Goal: Task Accomplishment & Management: Use online tool/utility

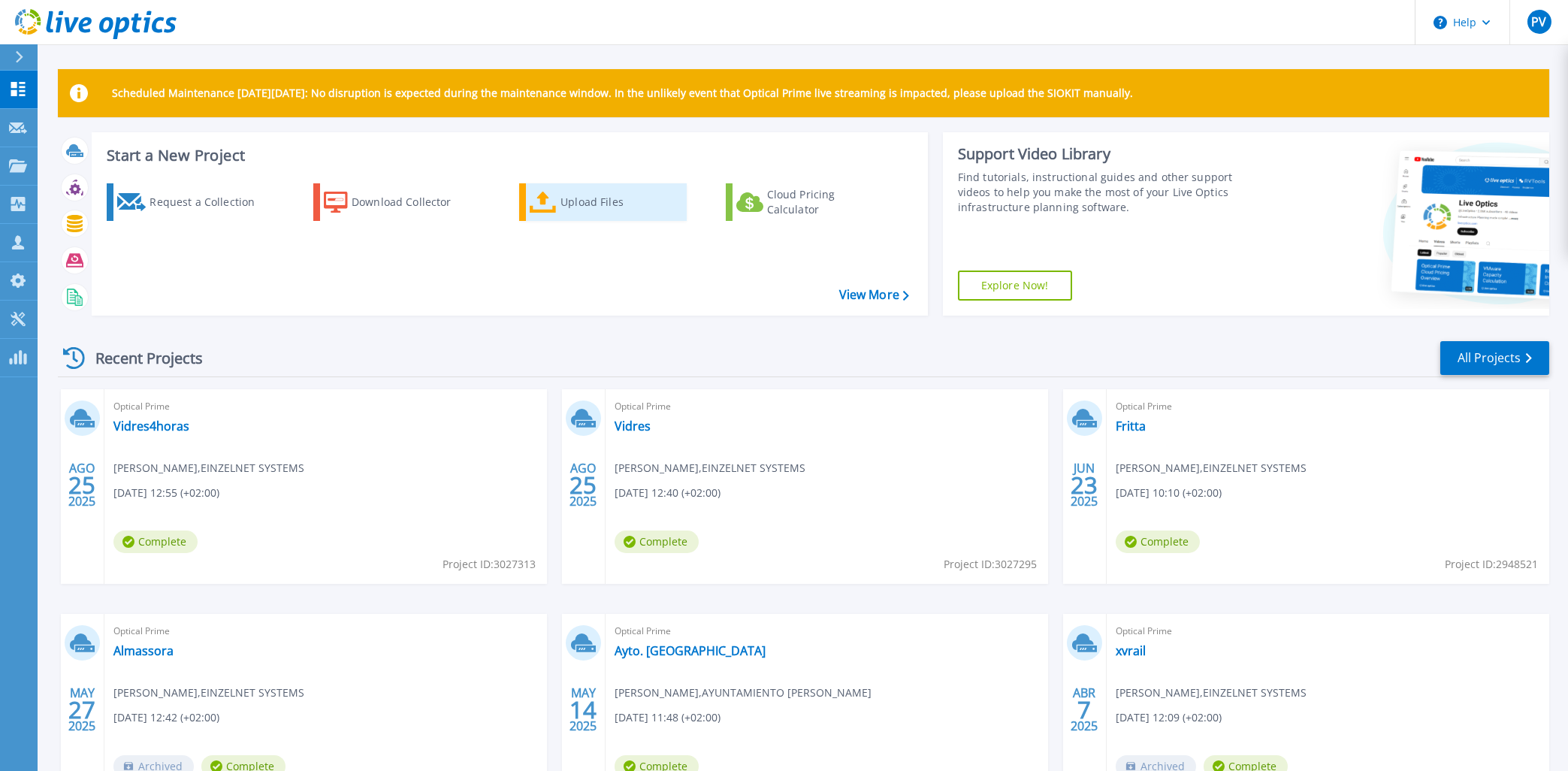
click at [576, 209] on div "Upload Files" at bounding box center [620, 201] width 120 height 30
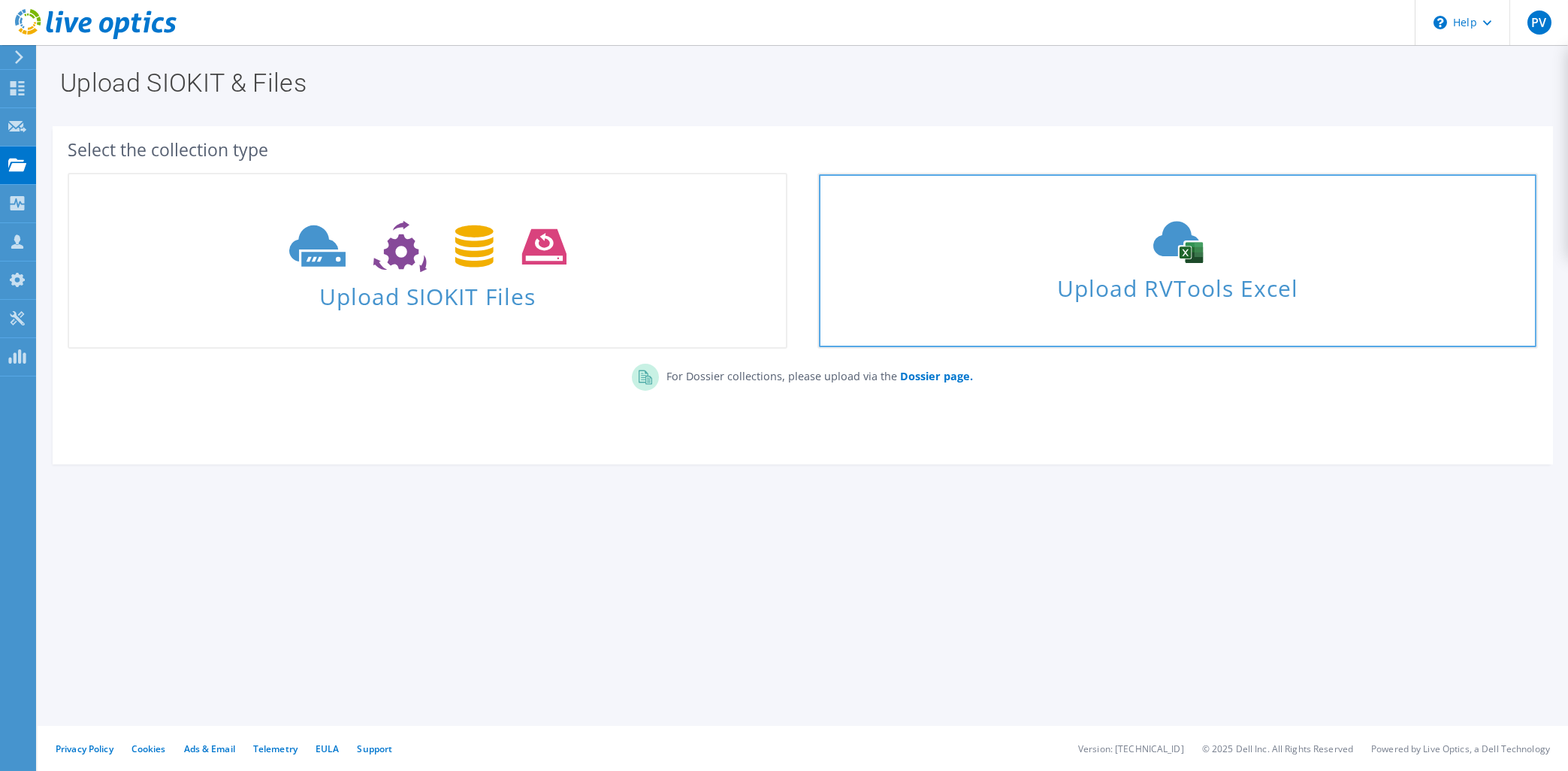
click at [1193, 288] on span "Upload RVTools Excel" at bounding box center [1177, 284] width 717 height 32
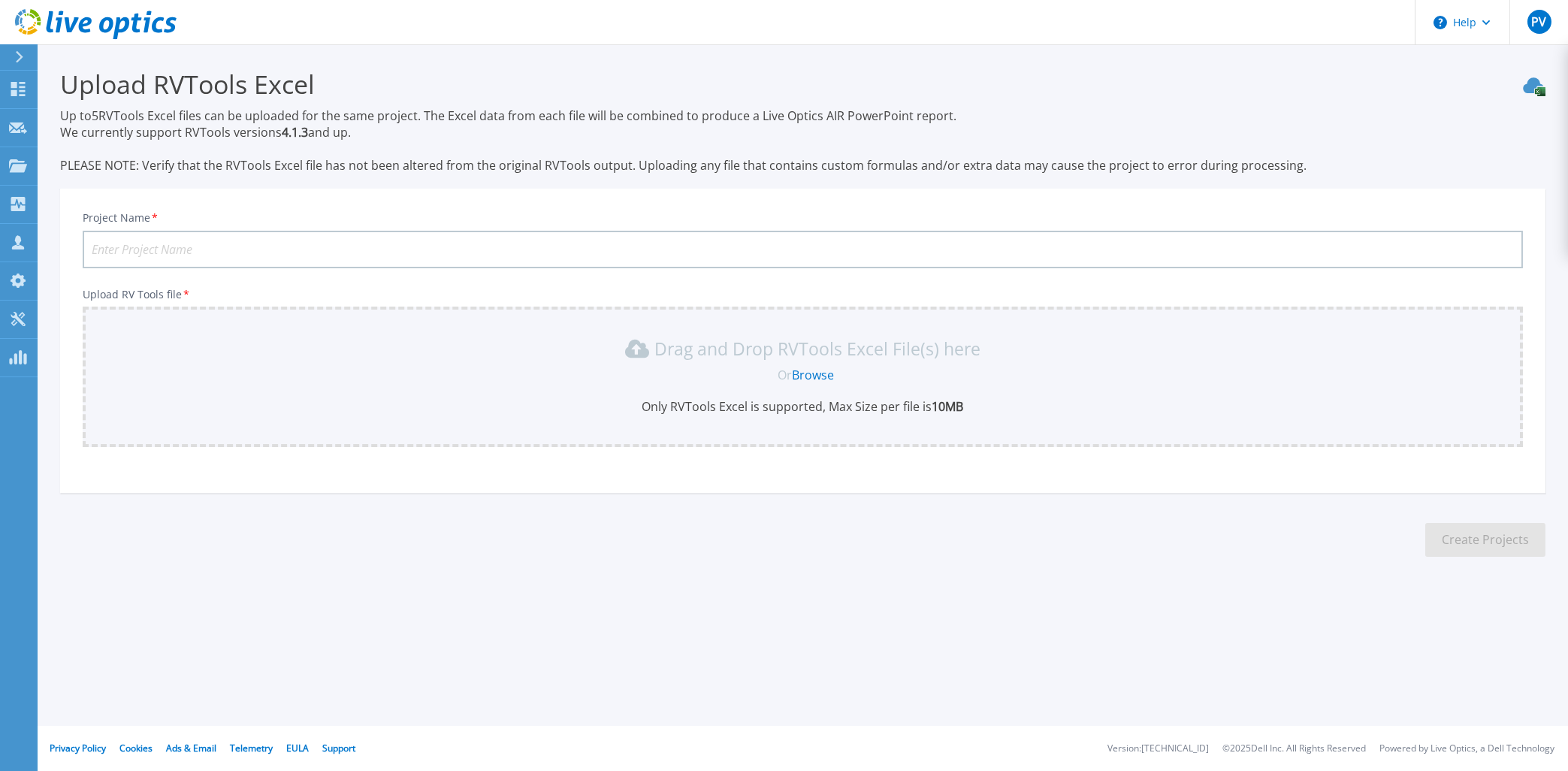
click at [127, 243] on input "Project Name *" at bounding box center [803, 249] width 1440 height 38
click at [215, 249] on input "Project Name *" at bounding box center [803, 249] width 1440 height 38
click at [372, 243] on input "Project Name *" at bounding box center [803, 249] width 1440 height 38
type input "PlasticForte"
click at [813, 372] on link "Browse" at bounding box center [813, 375] width 42 height 17
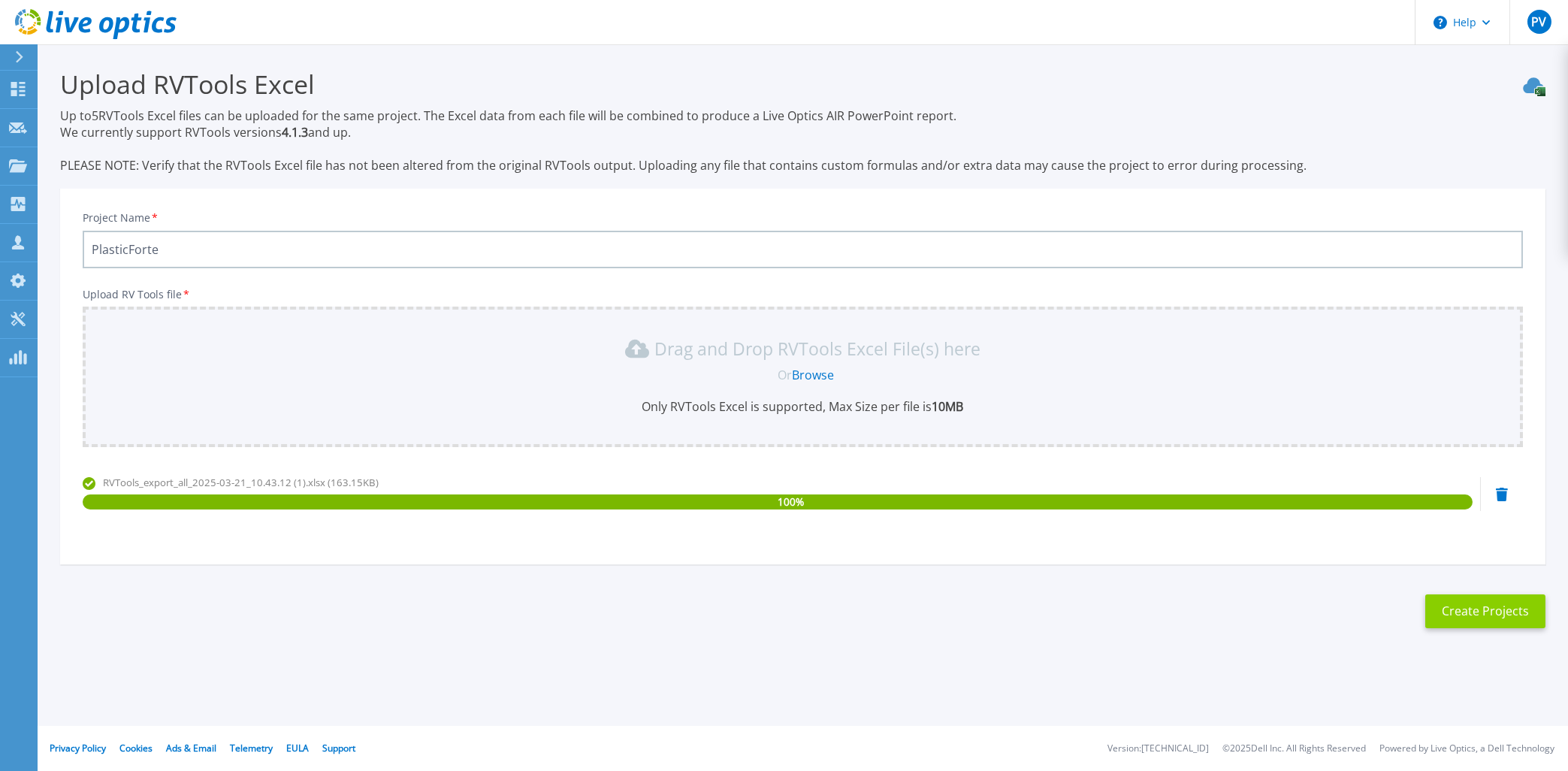
click at [1494, 612] on button "Create Projects" at bounding box center [1484, 612] width 120 height 34
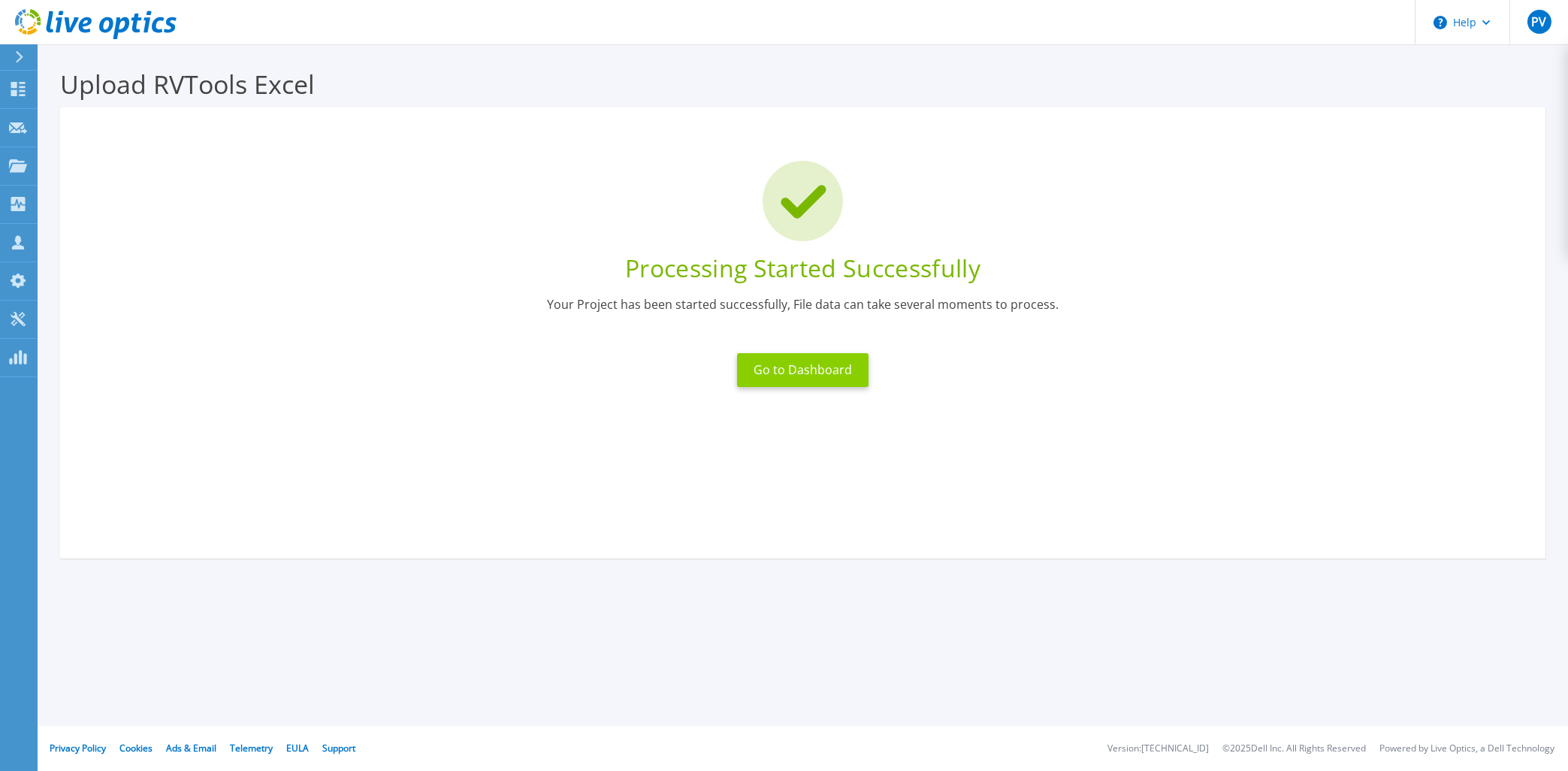
click at [831, 373] on button "Go to Dashboard" at bounding box center [802, 370] width 131 height 34
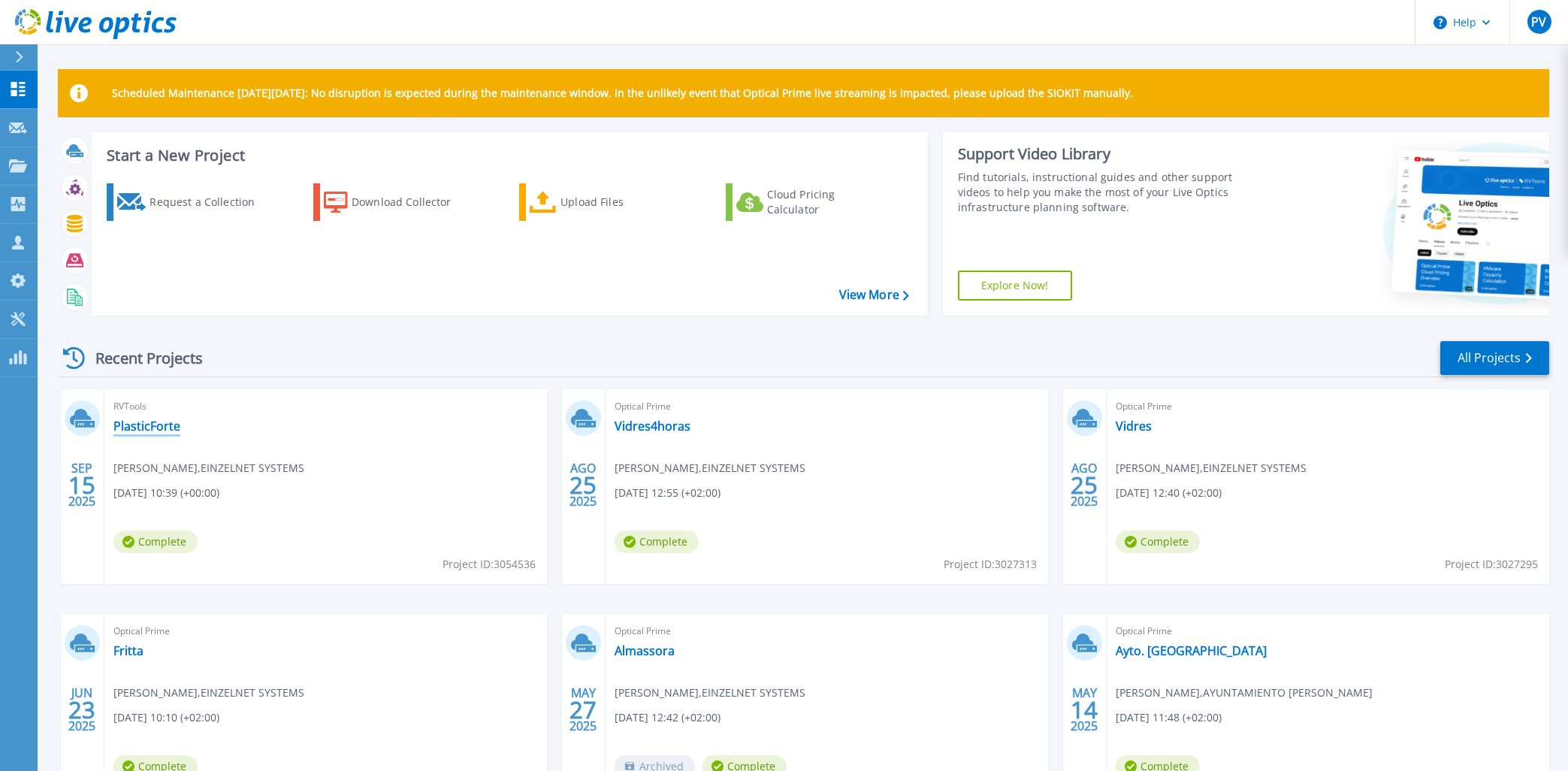
click at [165, 424] on link "PlasticForte" at bounding box center [146, 426] width 67 height 15
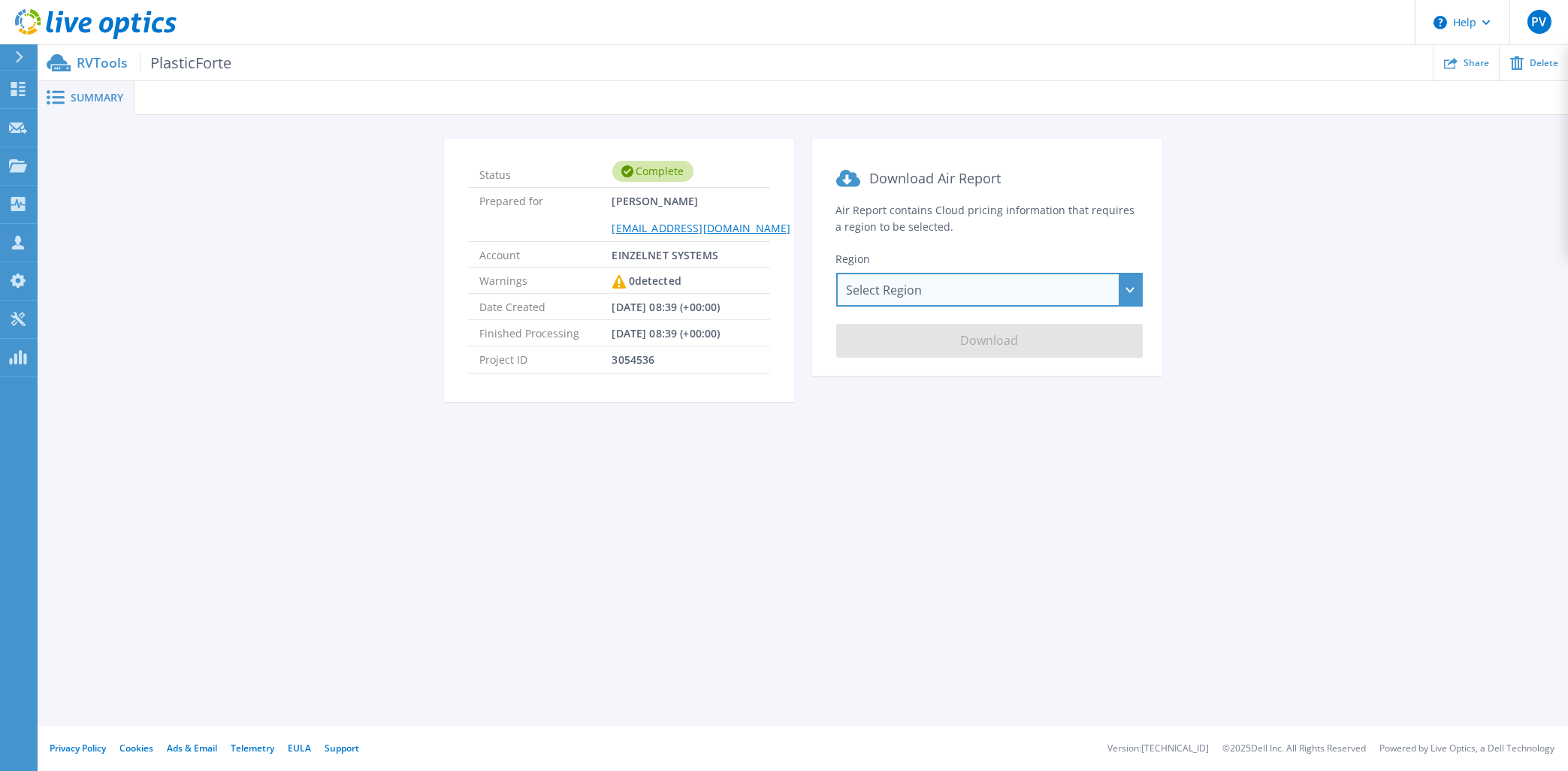
click at [1071, 290] on div "Select Region [GEOGRAPHIC_DATA] ([GEOGRAPHIC_DATA]) [GEOGRAPHIC_DATA] ([GEOGRAP…" at bounding box center [989, 290] width 307 height 34
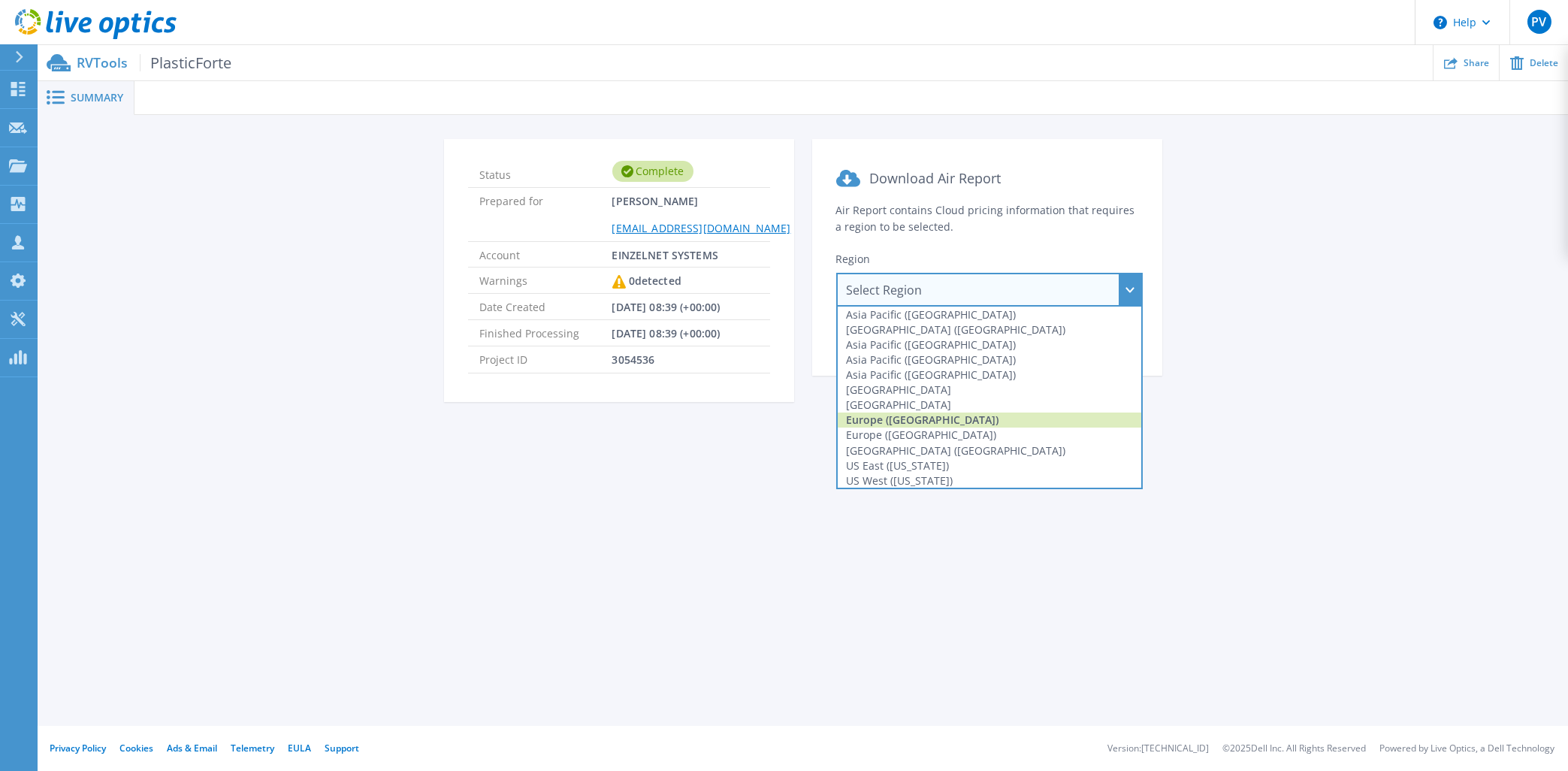
click at [915, 414] on div "Europe ([GEOGRAPHIC_DATA])" at bounding box center [989, 420] width 303 height 15
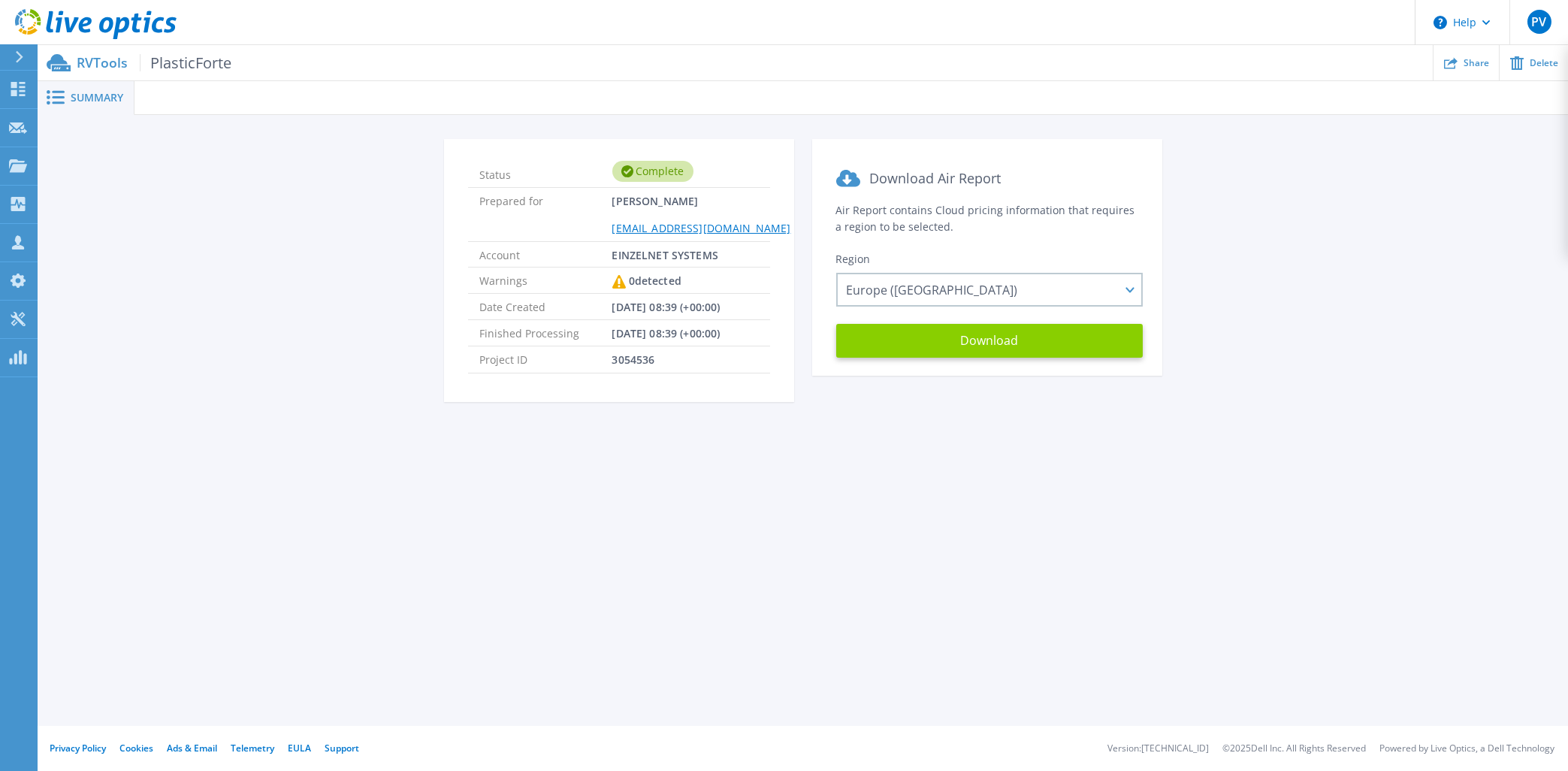
click at [927, 344] on button "Download" at bounding box center [989, 340] width 307 height 34
